Goal: Use online tool/utility

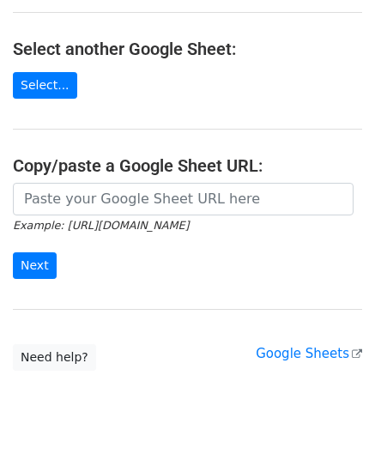
scroll to position [225, 0]
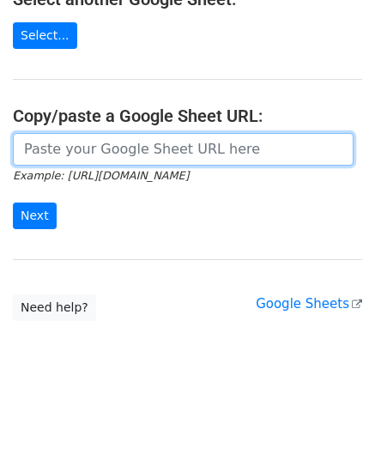
click at [76, 159] on input "url" at bounding box center [183, 149] width 341 height 33
paste input "https://docs.google.com/spreadsheets/d/1vx3TS-I-lM7sgjWWax71a0FdPogC_9FInaslQ76…"
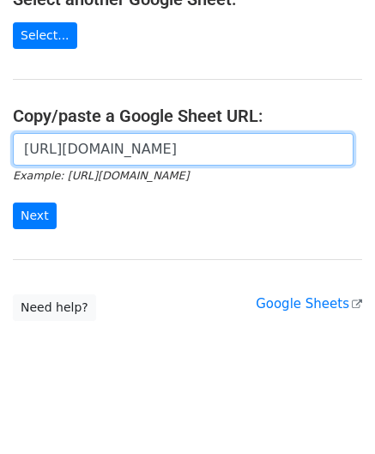
scroll to position [0, 359]
type input "https://docs.google.com/spreadsheets/d/1vx3TS-I-lM7sgjWWax71a0FdPogC_9FInaslQ76…"
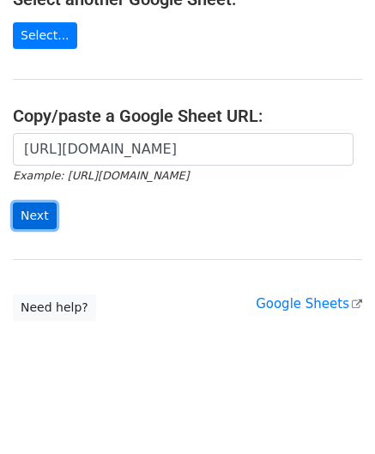
click at [33, 212] on input "Next" at bounding box center [35, 215] width 44 height 27
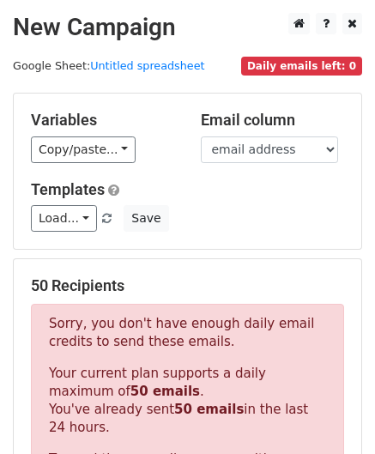
scroll to position [579, 0]
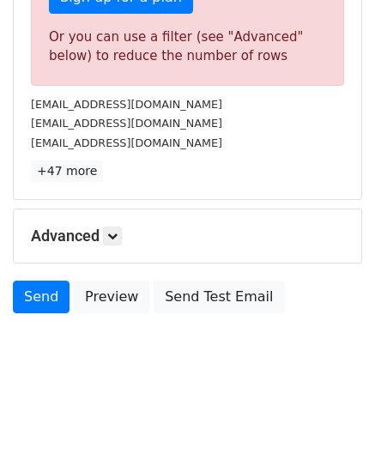
click at [106, 227] on h5 "Advanced" at bounding box center [187, 236] width 313 height 19
click at [118, 233] on icon at bounding box center [112, 236] width 10 height 10
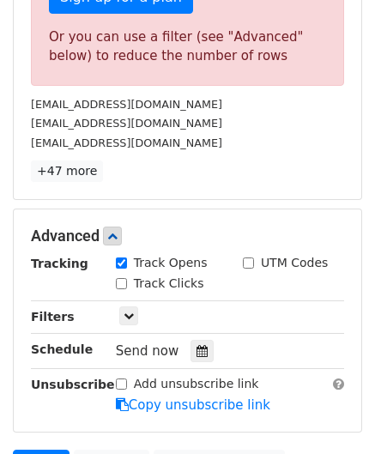
drag, startPoint x: 197, startPoint y: 348, endPoint x: 210, endPoint y: 329, distance: 23.6
click at [196, 348] on icon at bounding box center [201, 351] width 11 height 12
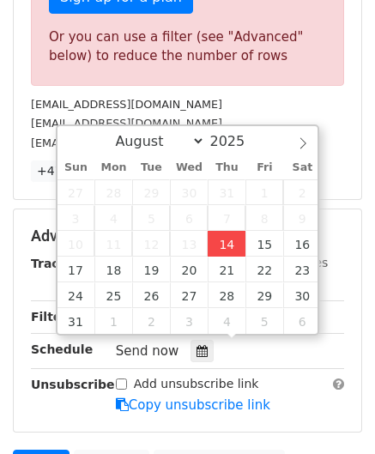
type input "[DATE] 12:00"
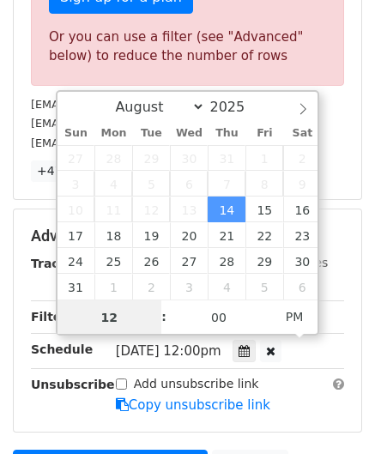
paste input "8"
type input "8"
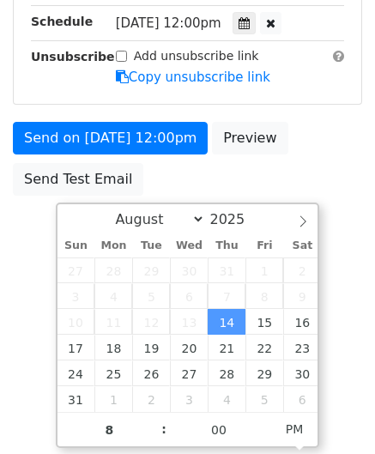
type input "[DATE] 20:00"
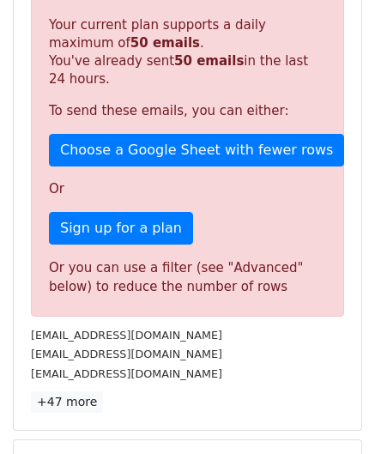
scroll to position [787, 0]
